Goal: Information Seeking & Learning: Learn about a topic

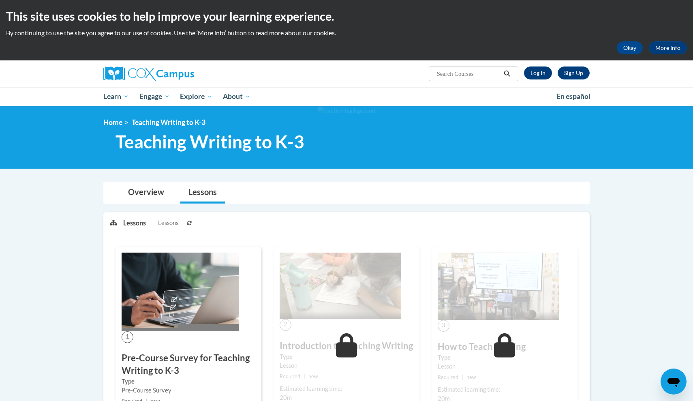
click at [538, 68] on link "Log In" at bounding box center [538, 72] width 28 height 13
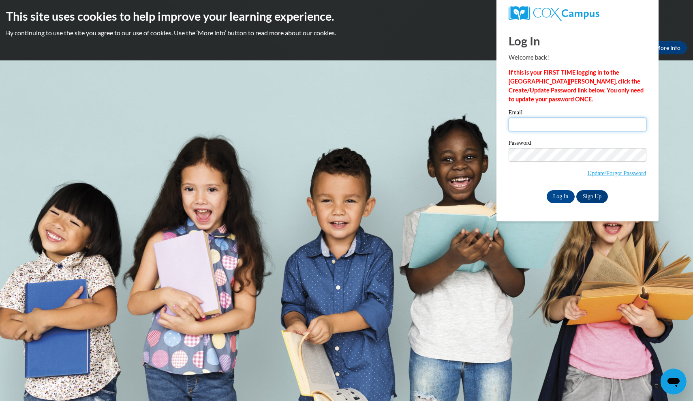
type input "joniahlester@gmail.com"
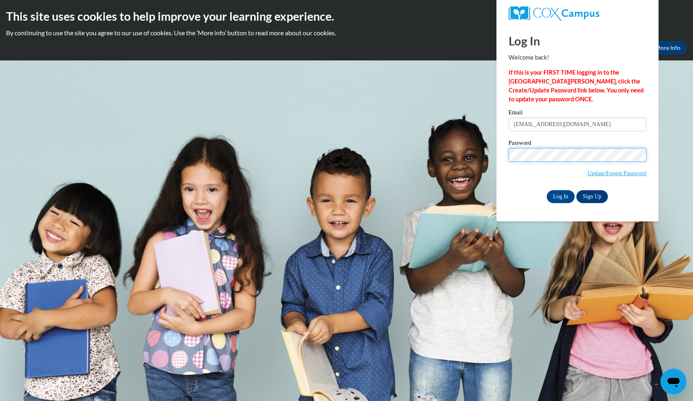
click at [560, 195] on input "Log In" at bounding box center [561, 196] width 28 height 13
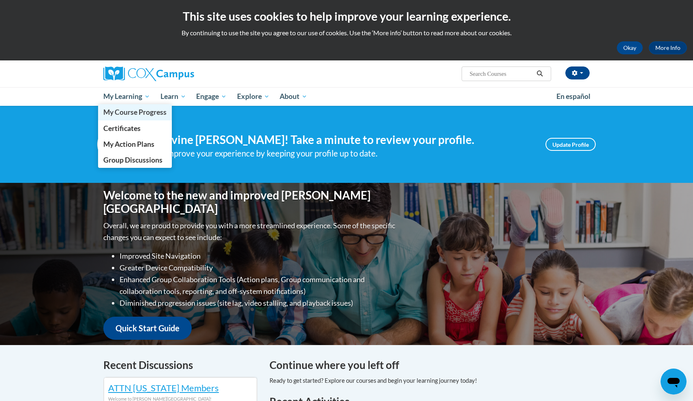
click at [129, 116] on span "My Course Progress" at bounding box center [134, 112] width 63 height 9
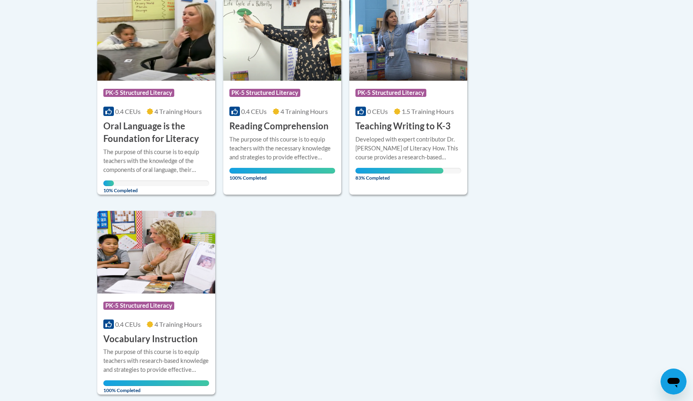
scroll to position [211, 0]
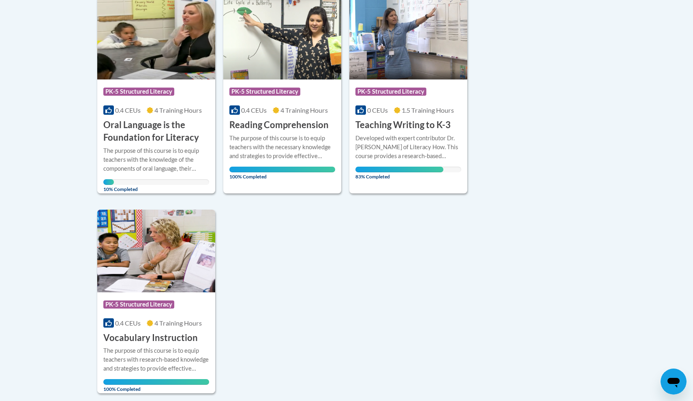
click at [410, 125] on h3 "Teaching Writing to K-3" at bounding box center [402, 125] width 95 height 13
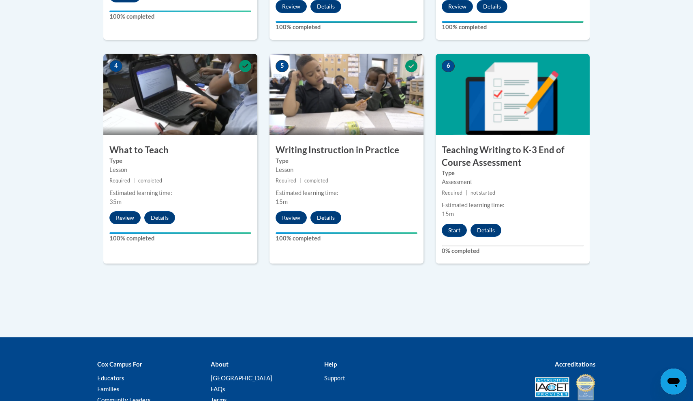
scroll to position [447, 0]
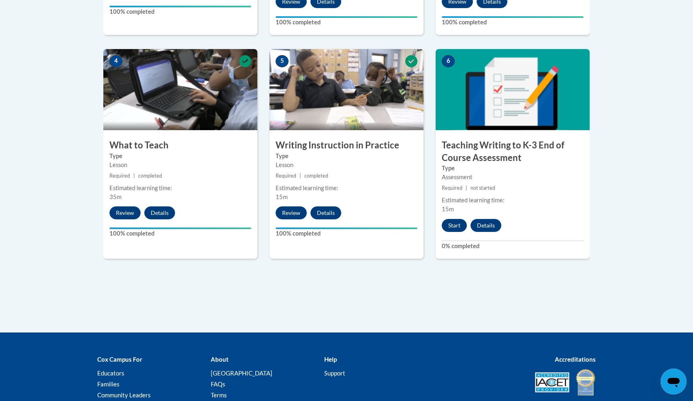
click at [453, 225] on button "Start" at bounding box center [454, 225] width 25 height 13
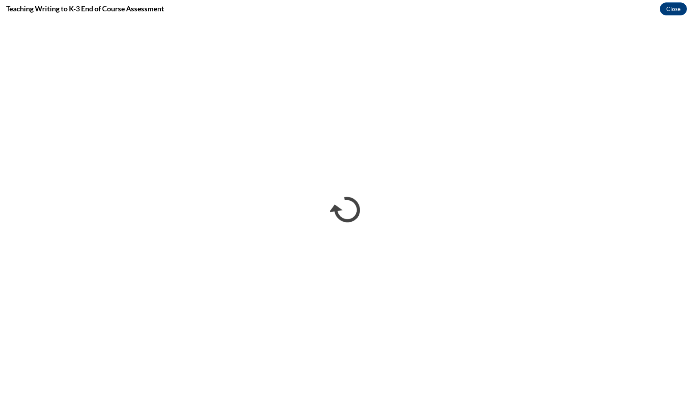
scroll to position [0, 0]
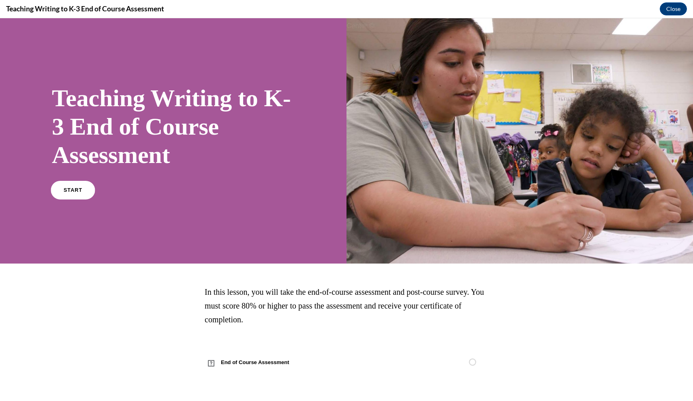
click at [83, 188] on link "START" at bounding box center [73, 190] width 44 height 19
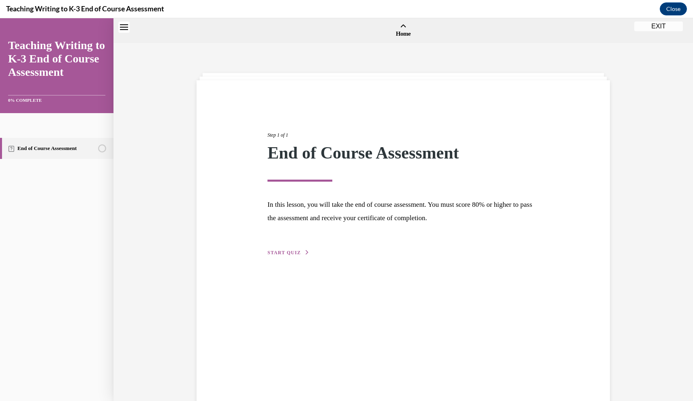
scroll to position [25, 0]
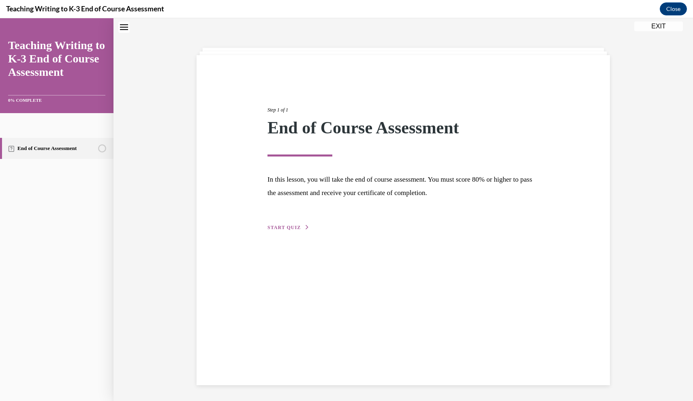
click at [293, 228] on span "START QUIZ" at bounding box center [283, 228] width 33 height 6
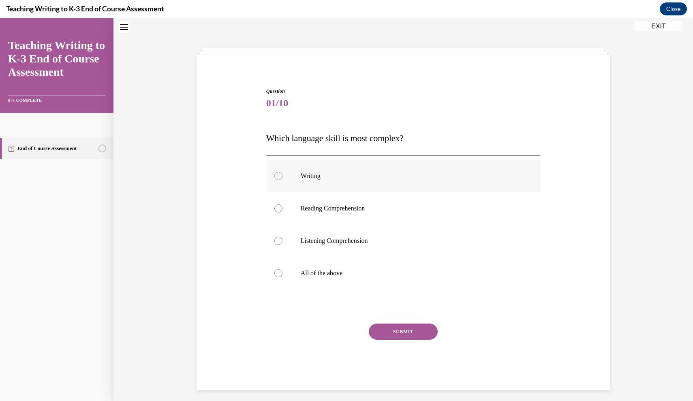
scroll to position [25, 0]
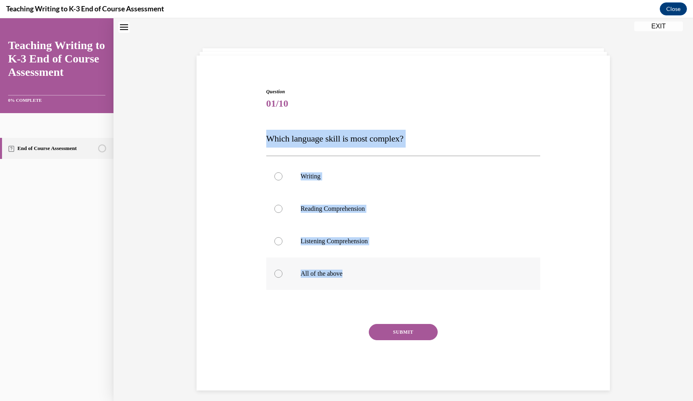
drag, startPoint x: 267, startPoint y: 138, endPoint x: 366, endPoint y: 285, distance: 176.9
click at [366, 285] on div "Question 01/10 Which language skill is most complex? Writing Reading Comprehens…" at bounding box center [403, 239] width 274 height 302
copy div "Which language skill is most complex? Writing Reading Comprehension Listening C…"
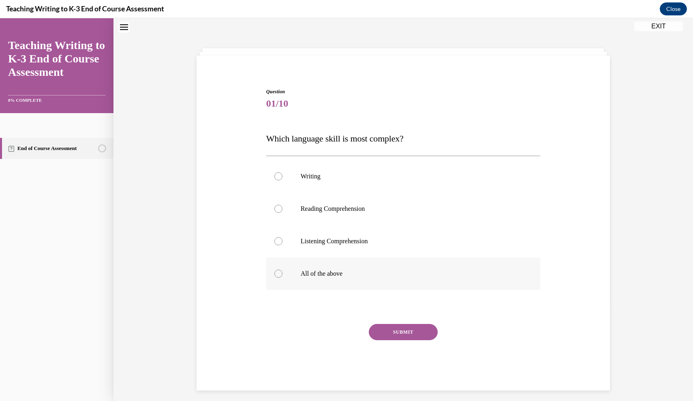
click at [278, 272] on div at bounding box center [278, 274] width 8 height 8
click at [278, 272] on input "All of the above" at bounding box center [278, 274] width 8 height 8
radio input "true"
click at [397, 334] on button "SUBMIT" at bounding box center [403, 332] width 69 height 16
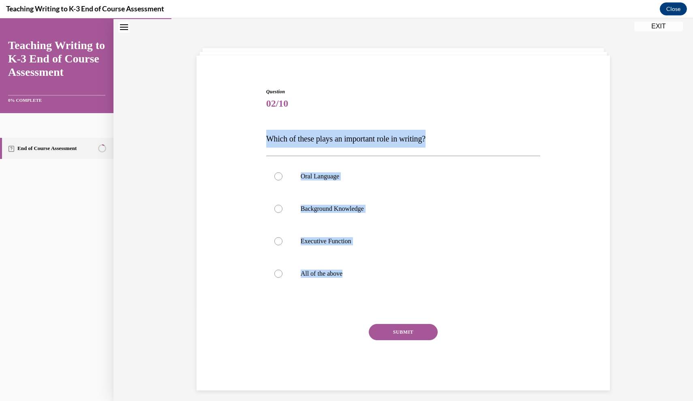
drag, startPoint x: 267, startPoint y: 138, endPoint x: 349, endPoint y: 301, distance: 182.0
click at [349, 301] on div "Question 02/10 Which of these plays an important role in writing? Oral Language…" at bounding box center [403, 239] width 274 height 302
copy div "Which of these plays an important role in writing? Oral Language Background Kno…"
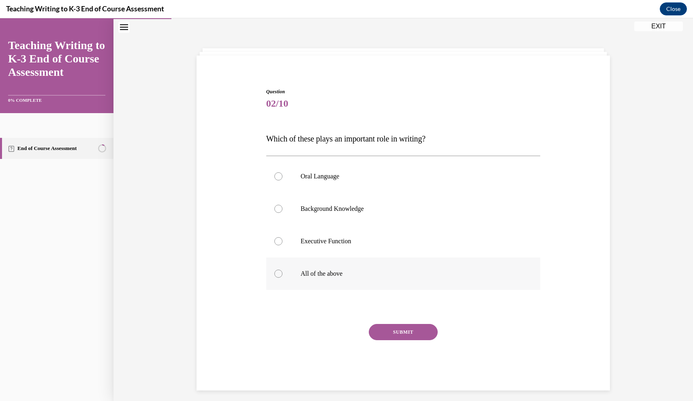
click at [282, 274] on div at bounding box center [278, 274] width 8 height 8
click at [282, 274] on input "All of the above" at bounding box center [278, 274] width 8 height 8
radio input "true"
click at [381, 333] on button "SUBMIT" at bounding box center [403, 332] width 69 height 16
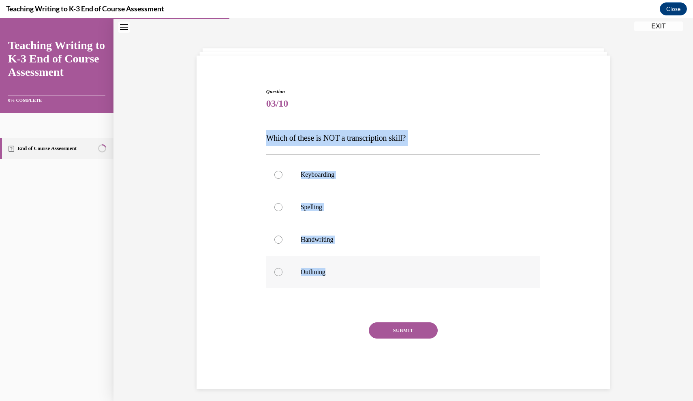
drag, startPoint x: 268, startPoint y: 139, endPoint x: 347, endPoint y: 275, distance: 157.3
click at [347, 275] on div "Question 03/10 Which of these is NOT a transcription skill? Keyboarding Spellin…" at bounding box center [403, 238] width 274 height 301
copy div "Which of these is NOT a transcription skill? Keyboarding Spelling Handwriting O…"
click at [321, 270] on p "Outlining" at bounding box center [411, 272] width 220 height 8
click at [282, 270] on input "Outlining" at bounding box center [278, 272] width 8 height 8
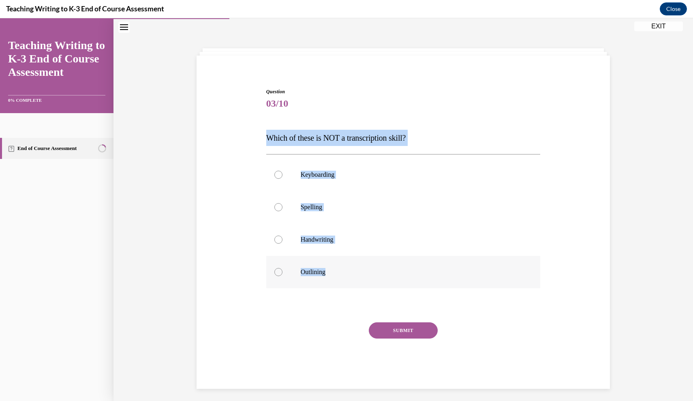
radio input "true"
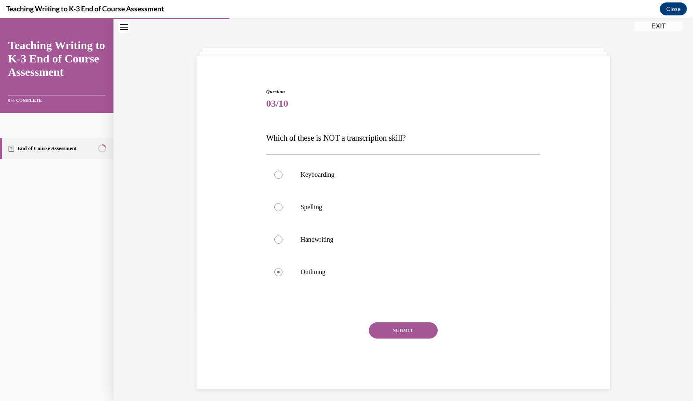
click at [403, 334] on button "SUBMIT" at bounding box center [403, 330] width 69 height 16
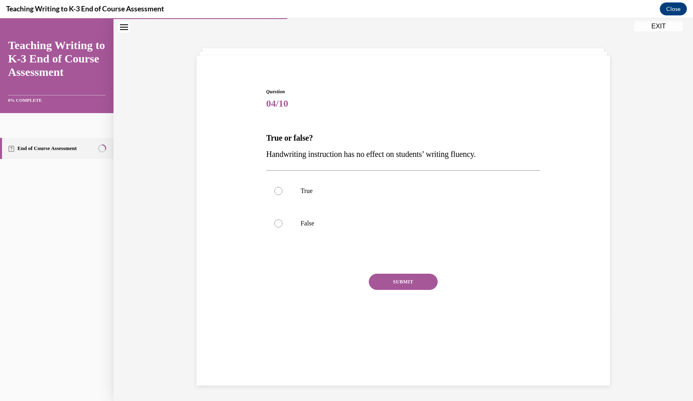
drag, startPoint x: 333, startPoint y: 230, endPoint x: 271, endPoint y: 139, distance: 110.3
click at [271, 139] on span "True or false?" at bounding box center [289, 137] width 47 height 9
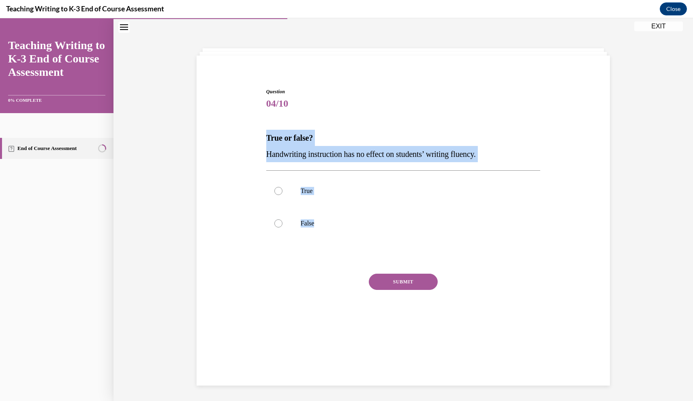
drag, startPoint x: 271, startPoint y: 139, endPoint x: 338, endPoint y: 240, distance: 120.7
click at [338, 240] on div "Question 04/10 True or false? Handwriting instruction has no effect on students…" at bounding box center [403, 214] width 274 height 252
copy div "True or false? Handwriting instruction has no effect on students’ writing fluen…"
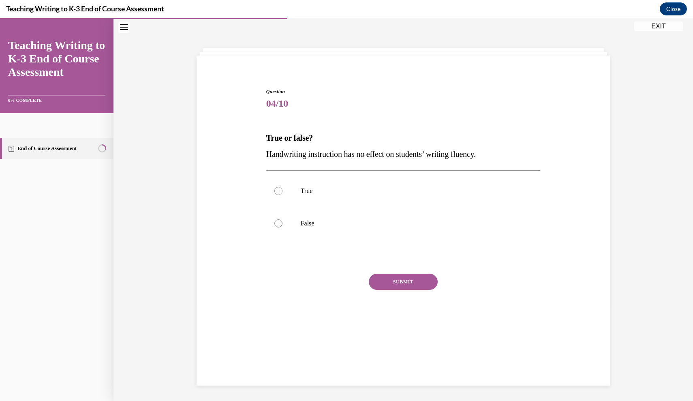
click at [253, 140] on div "Question 04/10 True or false? Handwriting instruction has no effect on students…" at bounding box center [403, 202] width 417 height 276
click at [327, 223] on p "False" at bounding box center [411, 223] width 220 height 8
click at [282, 223] on input "False" at bounding box center [278, 223] width 8 height 8
radio input "true"
click at [381, 285] on button "SUBMIT" at bounding box center [403, 282] width 69 height 16
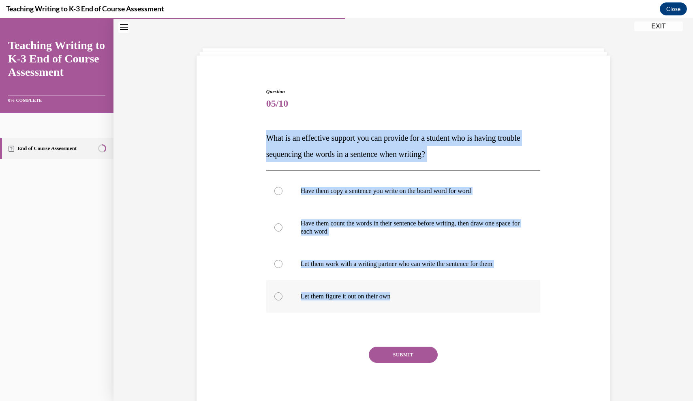
drag, startPoint x: 267, startPoint y: 134, endPoint x: 418, endPoint y: 305, distance: 228.0
click at [418, 305] on div "Question 05/10 What is an effective support you can provide for a student who i…" at bounding box center [403, 250] width 274 height 325
copy div "What is an effective support you can provide for a student who is having troubl…"
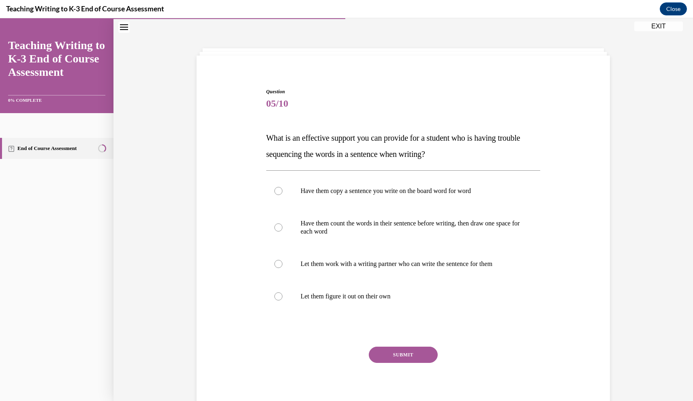
click at [258, 154] on div "Question 05/10 What is an effective support you can provide for a student who i…" at bounding box center [403, 238] width 417 height 349
click at [305, 237] on label "Have them count the words in their sentence before writing, then draw one space…" at bounding box center [403, 227] width 274 height 41
click at [282, 231] on input "Have them count the words in their sentence before writing, then draw one space…" at bounding box center [278, 227] width 8 height 8
radio input "true"
click at [402, 353] on button "SUBMIT" at bounding box center [403, 355] width 69 height 16
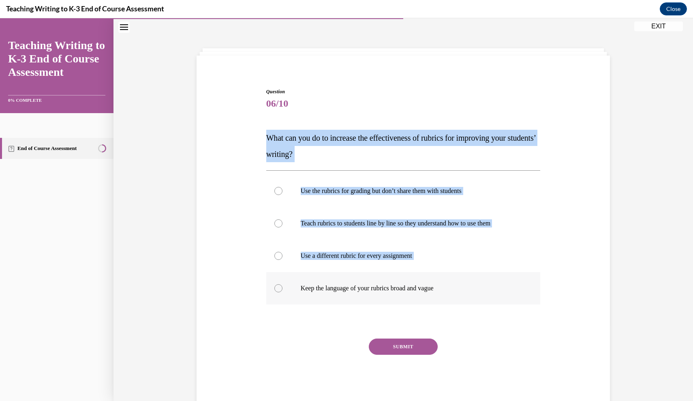
drag, startPoint x: 266, startPoint y: 117, endPoint x: 425, endPoint y: 254, distance: 210.1
click at [375, 116] on div "Question 06/10 What can you do to increase the effectiveness of rubrics for imp…" at bounding box center [403, 246] width 274 height 317
drag, startPoint x: 267, startPoint y: 137, endPoint x: 475, endPoint y: 317, distance: 275.9
click at [475, 317] on div "Question 06/10 What can you do to increase the effectiveness of rubrics for imp…" at bounding box center [403, 246] width 274 height 317
copy div "What can you do to increase the effectiveness of rubrics for improving your stu…"
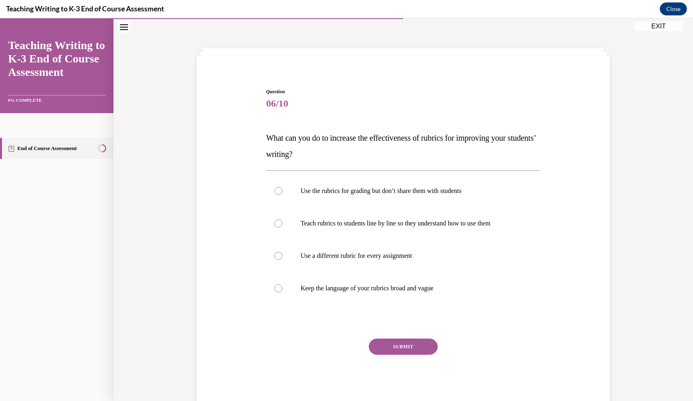
click at [241, 113] on div "Question 06/10 What can you do to increase the effectiveness of rubrics for imp…" at bounding box center [403, 234] width 417 height 341
click at [308, 235] on label "Teach rubrics to students line by line so they understand how to use them" at bounding box center [403, 223] width 274 height 32
click at [282, 227] on input "Teach rubrics to students line by line so they understand how to use them" at bounding box center [278, 223] width 8 height 8
radio input "true"
click at [416, 349] on button "SUBMIT" at bounding box center [403, 346] width 69 height 16
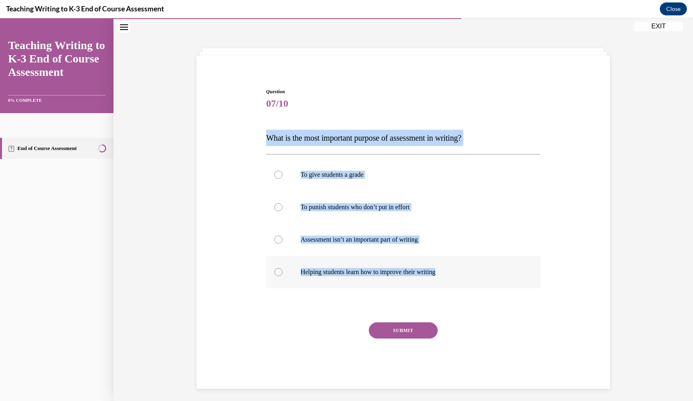
drag, startPoint x: 267, startPoint y: 119, endPoint x: 448, endPoint y: 259, distance: 229.4
copy div "What is the most important purpose of assessment in writing? To give students a…"
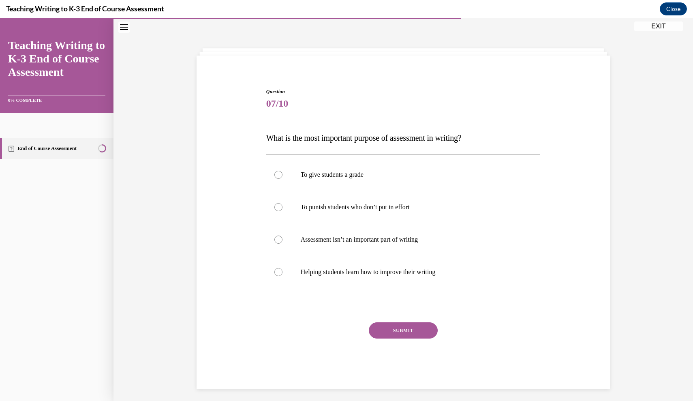
click at [302, 136] on span "What is the most important purpose of assessment in writing?" at bounding box center [363, 137] width 195 height 9
click at [316, 265] on label "Helping students learn how to improve their writing" at bounding box center [403, 272] width 274 height 32
click at [282, 268] on input "Helping students learn how to improve their writing" at bounding box center [278, 272] width 8 height 8
radio input "true"
click at [383, 328] on button "SUBMIT" at bounding box center [403, 330] width 69 height 16
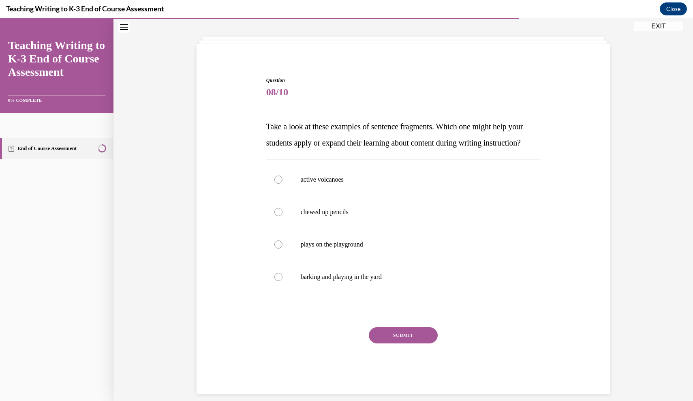
scroll to position [38, 0]
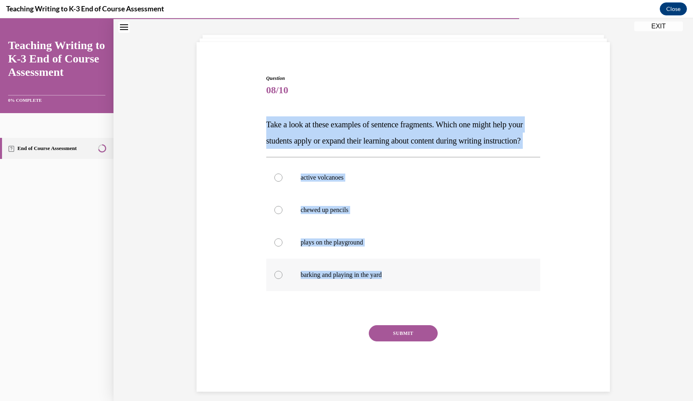
drag, startPoint x: 267, startPoint y: 105, endPoint x: 392, endPoint y: 271, distance: 207.4
copy div "Take a look at these examples of sentence fragments. Which one might help your …"
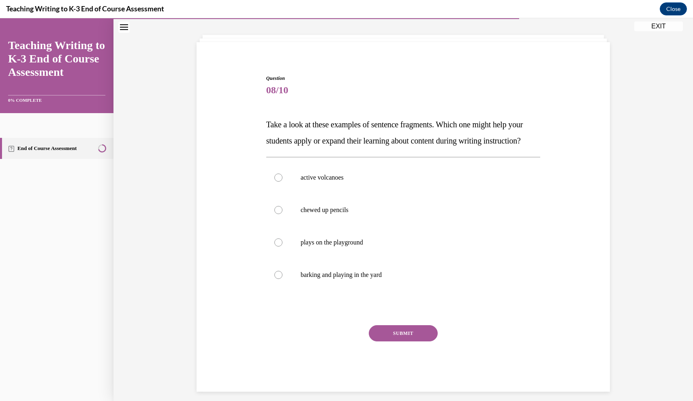
click at [247, 131] on div "Question 08/10 Take a look at these examples of sentence fragments. Which one m…" at bounding box center [403, 220] width 417 height 341
click at [325, 194] on label "active volcanoes" at bounding box center [403, 177] width 274 height 32
click at [282, 182] on input "active volcanoes" at bounding box center [278, 177] width 8 height 8
radio input "true"
click at [417, 341] on button "SUBMIT" at bounding box center [403, 333] width 69 height 16
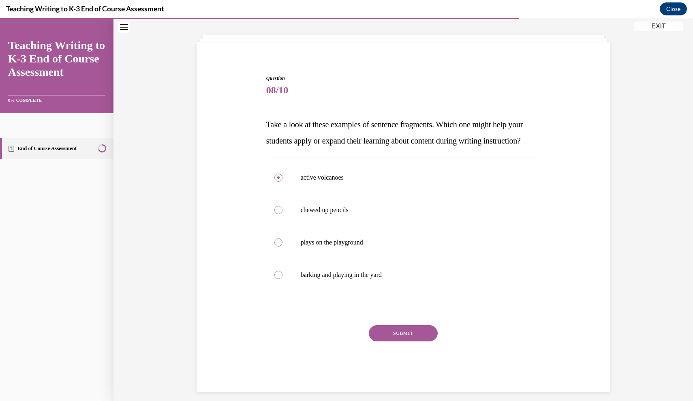
scroll to position [26, 0]
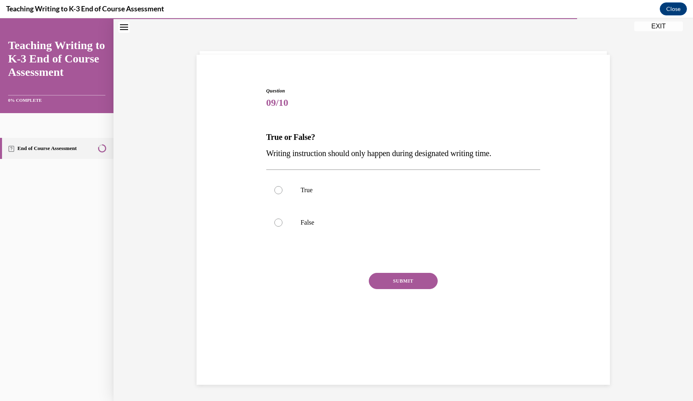
click at [267, 124] on div "Question 09/10 True or False? Writing instruction should only happen during des…" at bounding box center [403, 213] width 274 height 252
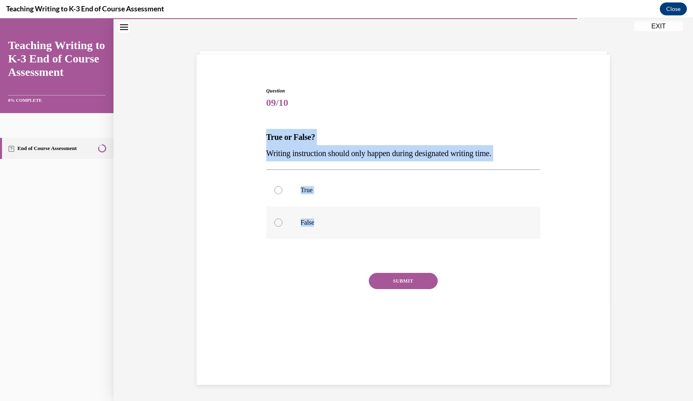
drag, startPoint x: 267, startPoint y: 122, endPoint x: 338, endPoint y: 220, distance: 120.2
click at [338, 220] on div "Question 09/10 True or False? Writing instruction should only happen during des…" at bounding box center [403, 213] width 274 height 252
copy div "True or False? Writing instruction should only happen during designated writing…"
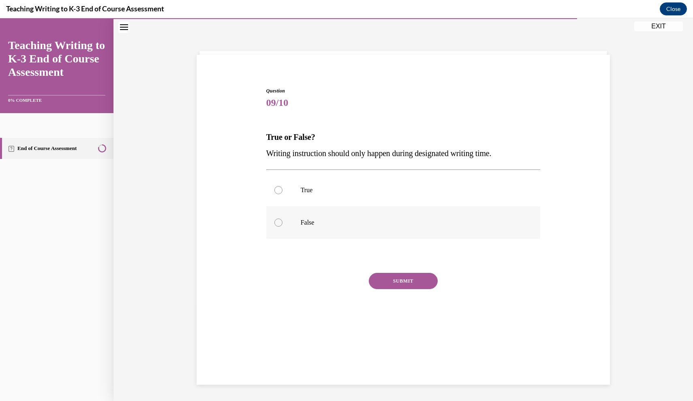
click at [286, 218] on label "False" at bounding box center [403, 222] width 274 height 32
click at [282, 218] on input "False" at bounding box center [278, 222] width 8 height 8
radio input "true"
click at [415, 280] on button "SUBMIT" at bounding box center [403, 281] width 69 height 16
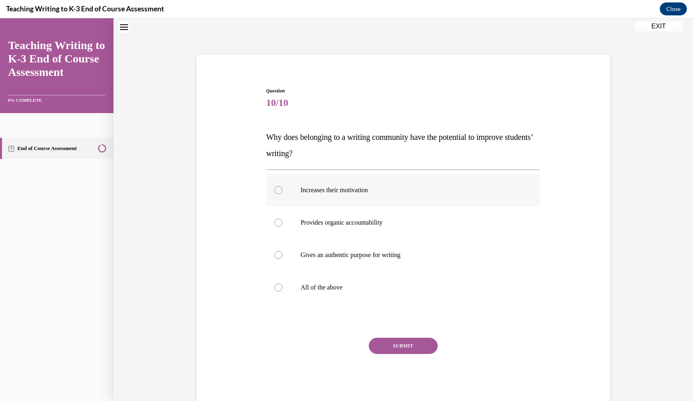
scroll to position [4, 0]
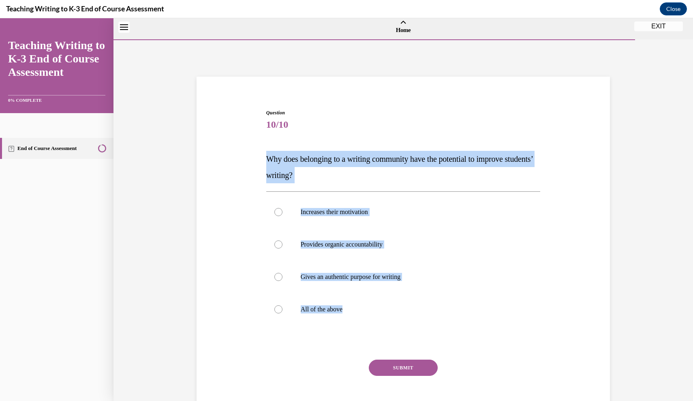
drag, startPoint x: 266, startPoint y: 139, endPoint x: 382, endPoint y: 306, distance: 202.7
copy div "Why does belonging to a writing community have the potential to improve student…"
click at [324, 314] on label "All of the above" at bounding box center [403, 309] width 274 height 32
click at [282, 313] on input "All of the above" at bounding box center [278, 309] width 8 height 8
radio input "true"
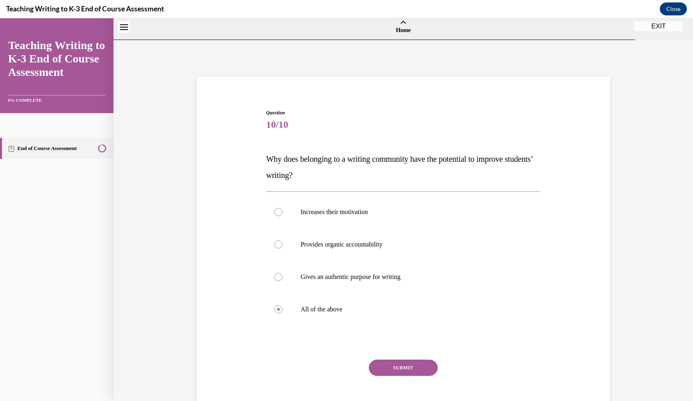
click at [383, 368] on button "SUBMIT" at bounding box center [403, 368] width 69 height 16
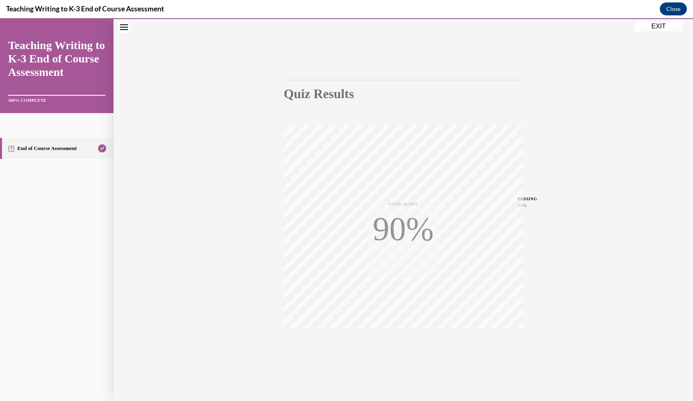
scroll to position [33, 0]
click at [642, 26] on button "EXIT" at bounding box center [658, 26] width 49 height 10
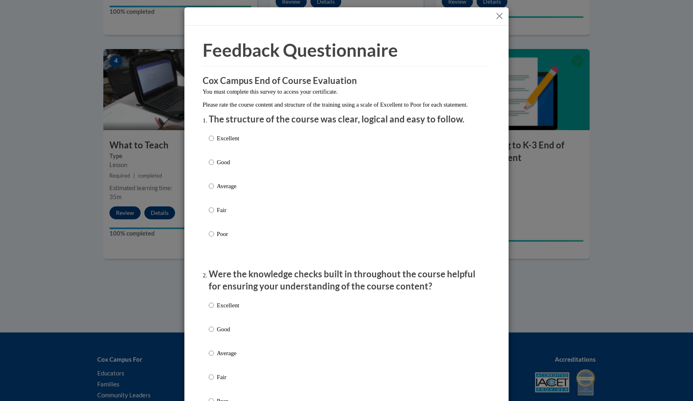
click at [500, 13] on button "Close" at bounding box center [499, 16] width 10 height 10
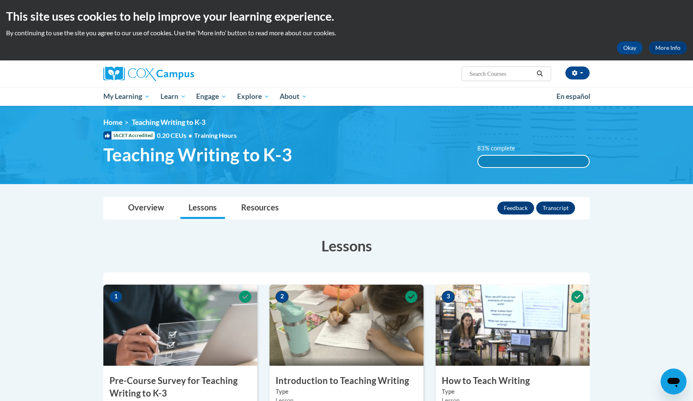
scroll to position [0, 0]
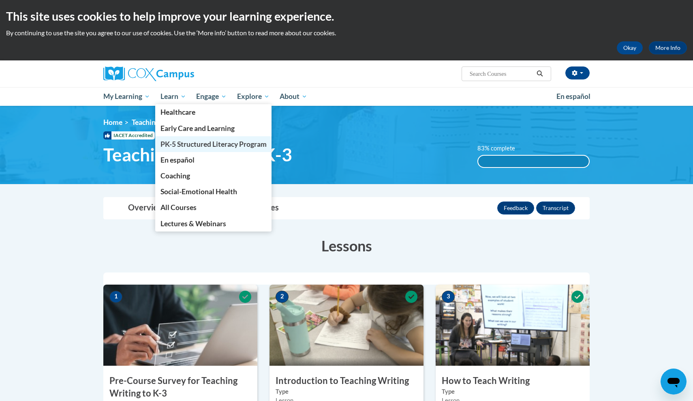
click at [175, 137] on link "PK-5 Structured Literacy Program" at bounding box center [213, 144] width 117 height 16
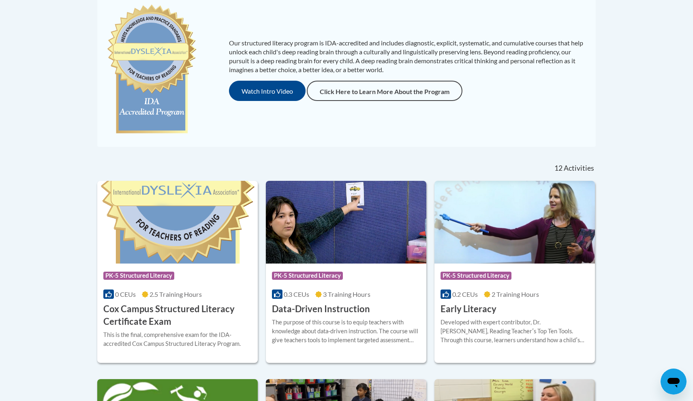
scroll to position [175, 0]
